Goal: Subscribe to service/newsletter

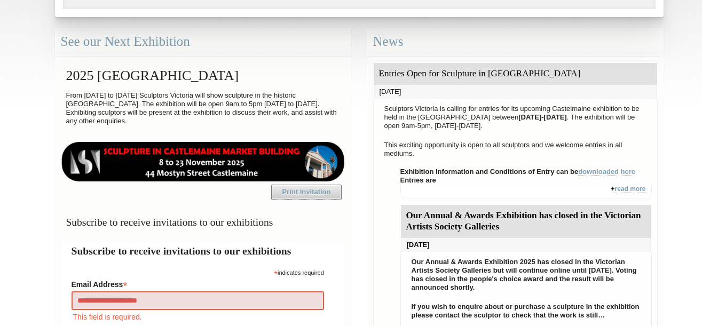
type input "**********"
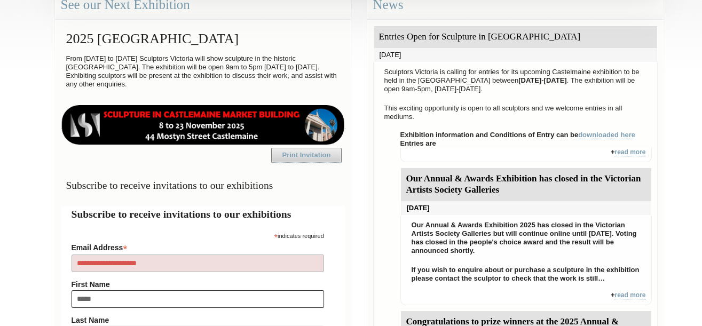
type input "******"
type input "*****"
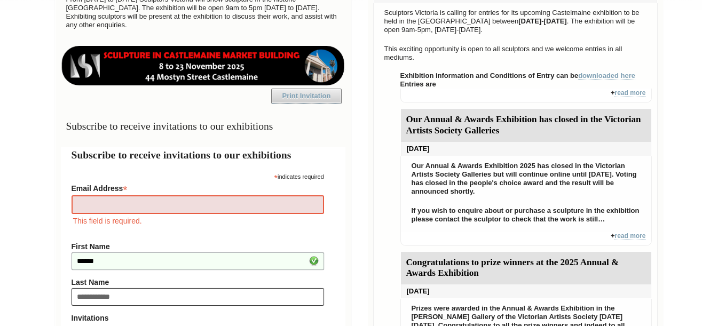
type input "**********"
